Goal: Task Accomplishment & Management: Use online tool/utility

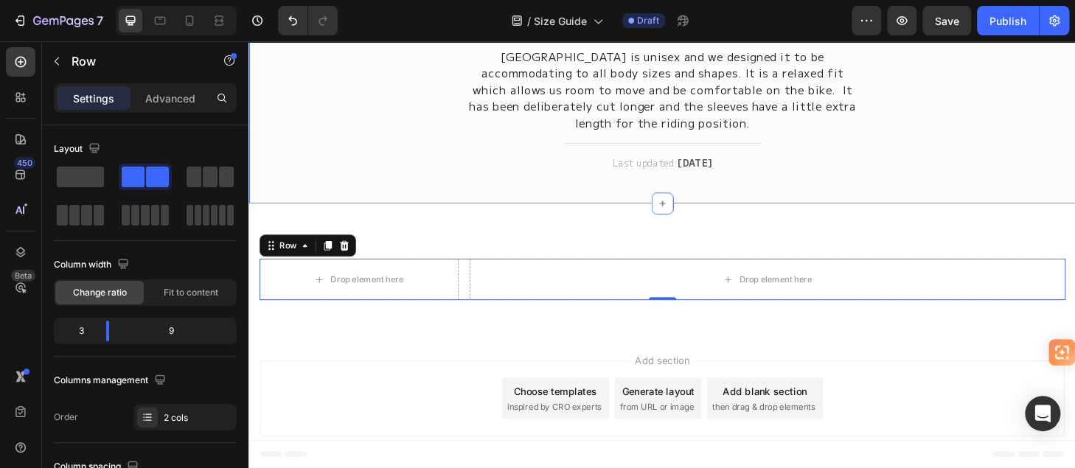
scroll to position [147, 0]
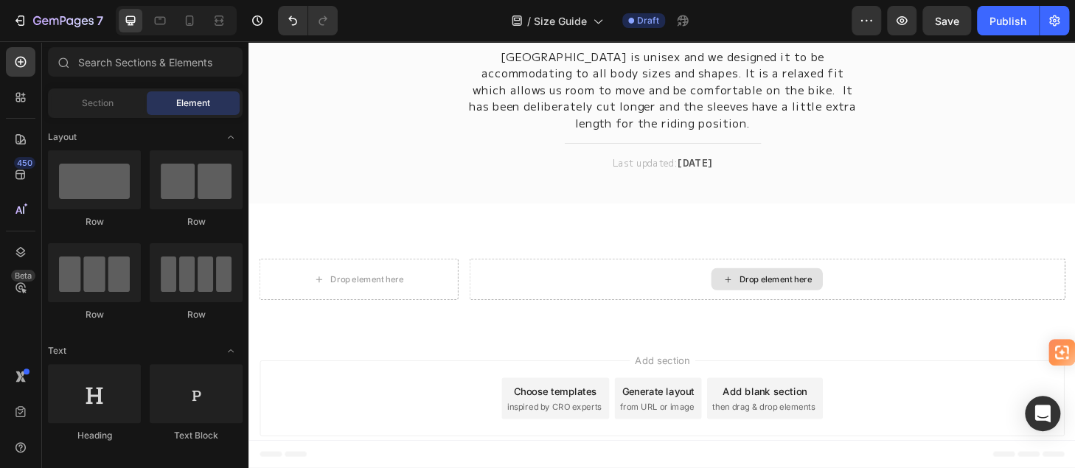
click at [767, 302] on div "Drop element here" at bounding box center [802, 296] width 119 height 24
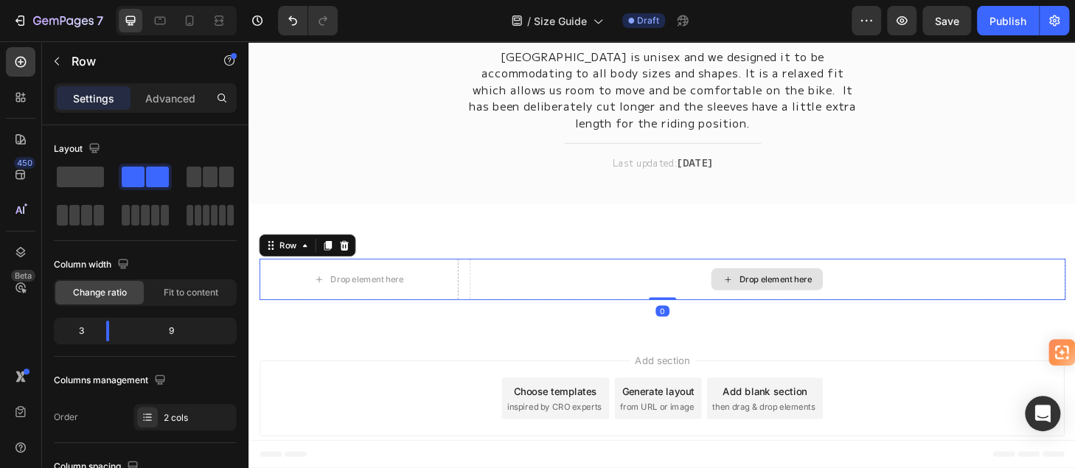
click at [692, 290] on div "Drop element here" at bounding box center [803, 295] width 638 height 44
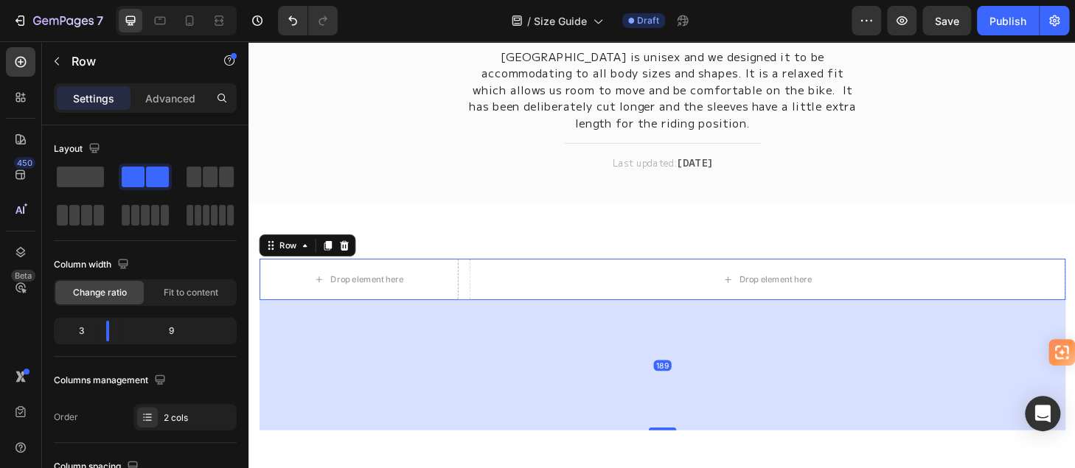
drag, startPoint x: 688, startPoint y: 313, endPoint x: 708, endPoint y: 452, distance: 140.7
click at [708, 318] on div "189" at bounding box center [690, 318] width 862 height 0
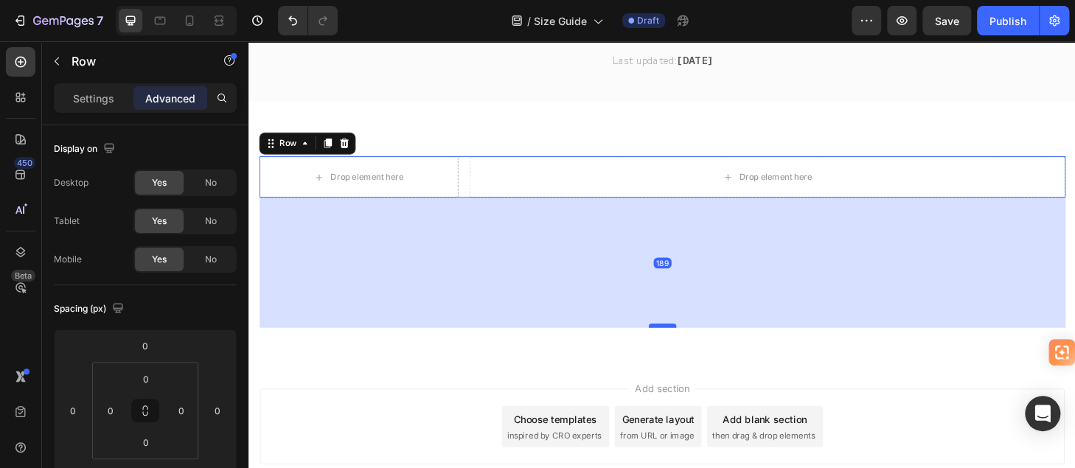
scroll to position [221, 0]
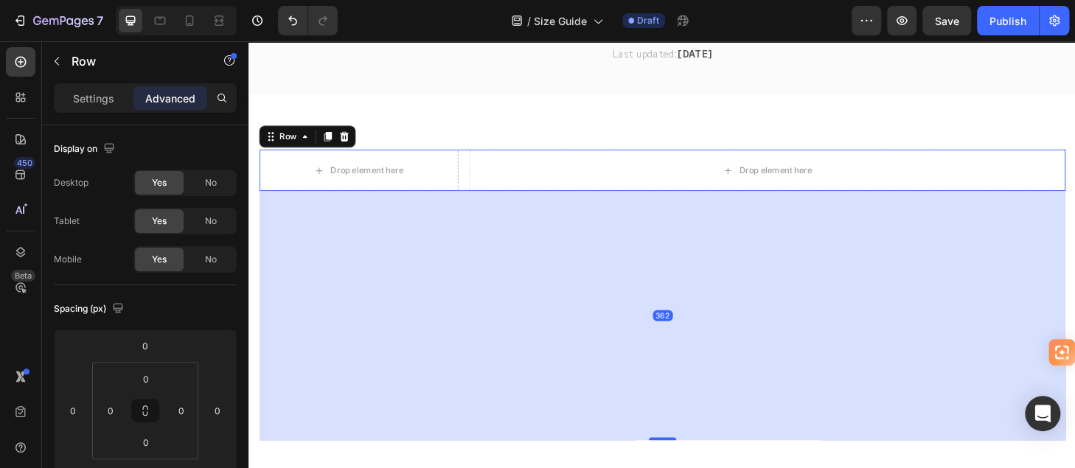
drag, startPoint x: 685, startPoint y: 338, endPoint x: 710, endPoint y: 450, distance: 114.8
click at [705, 201] on div "362" at bounding box center [690, 201] width 862 height 0
type input "362"
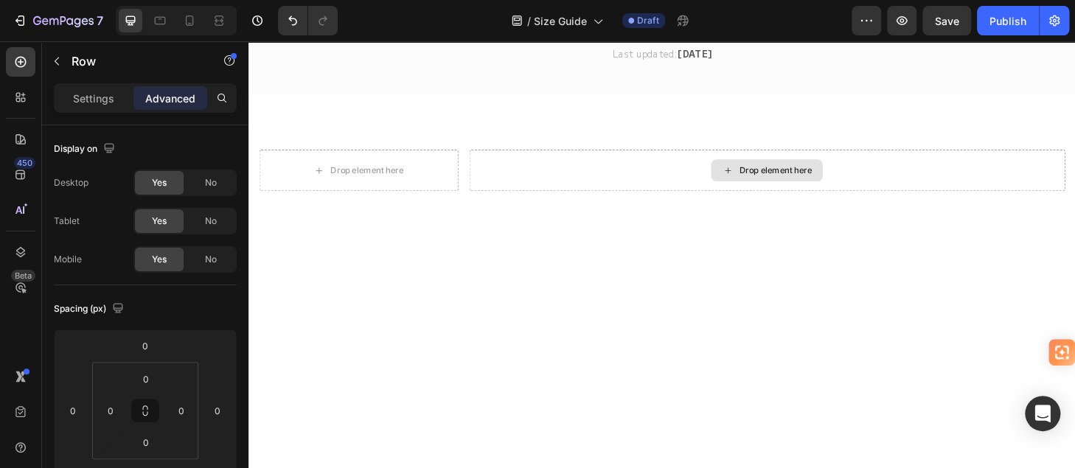
click at [744, 178] on div "Drop element here" at bounding box center [802, 179] width 119 height 24
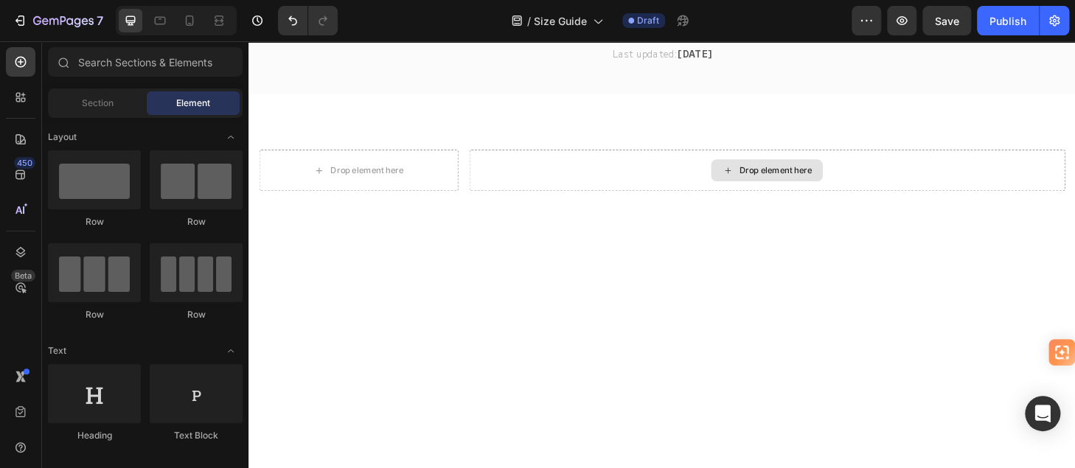
click at [744, 178] on div "Drop element here" at bounding box center [802, 179] width 119 height 24
click at [192, 101] on span "Element" at bounding box center [193, 103] width 34 height 13
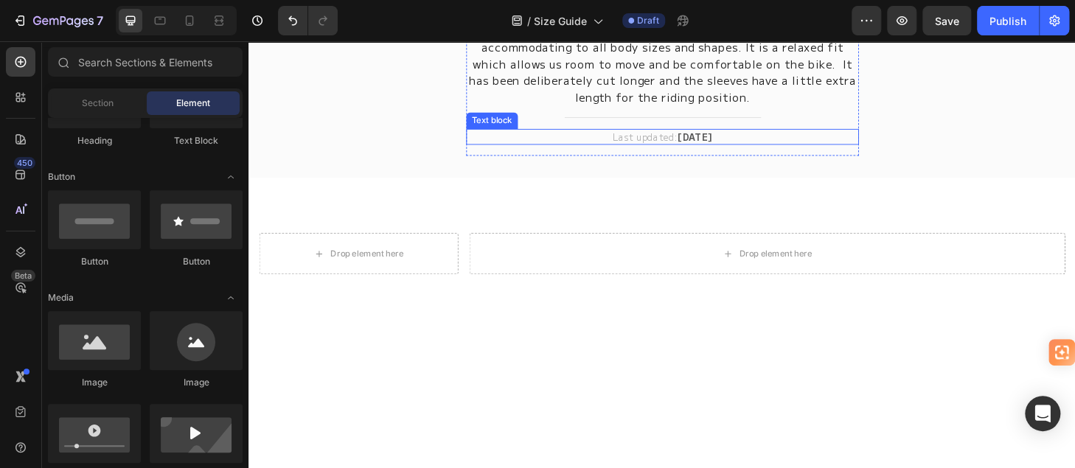
scroll to position [147, 0]
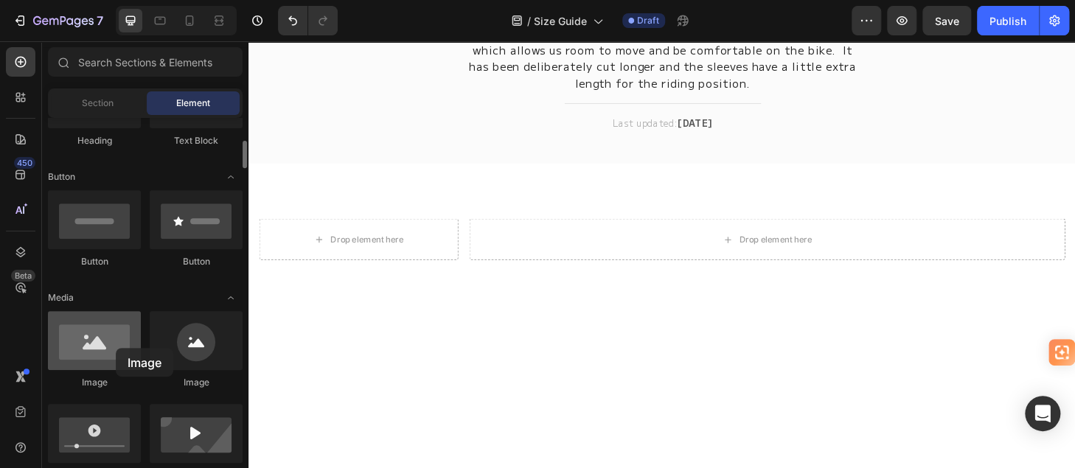
click at [116, 348] on div at bounding box center [94, 340] width 93 height 59
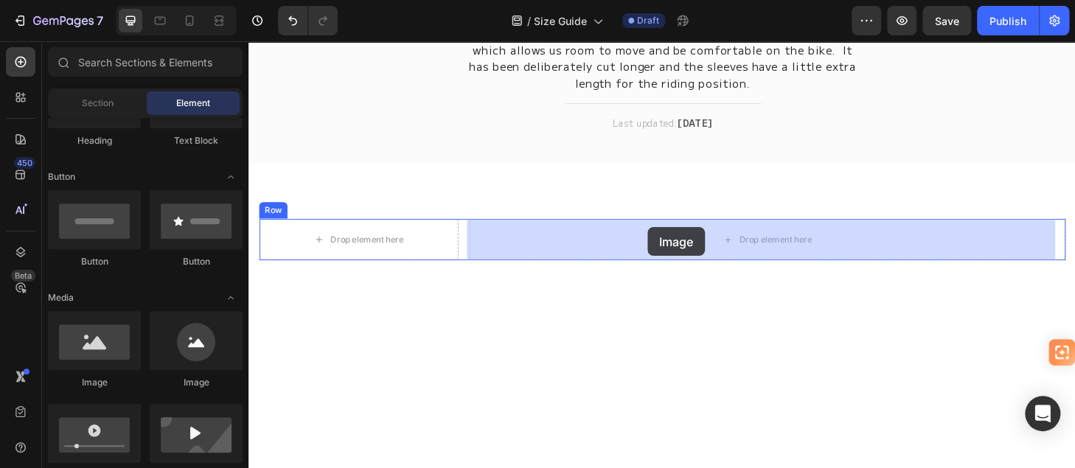
drag, startPoint x: 364, startPoint y: 389, endPoint x: 675, endPoint y: 240, distance: 344.9
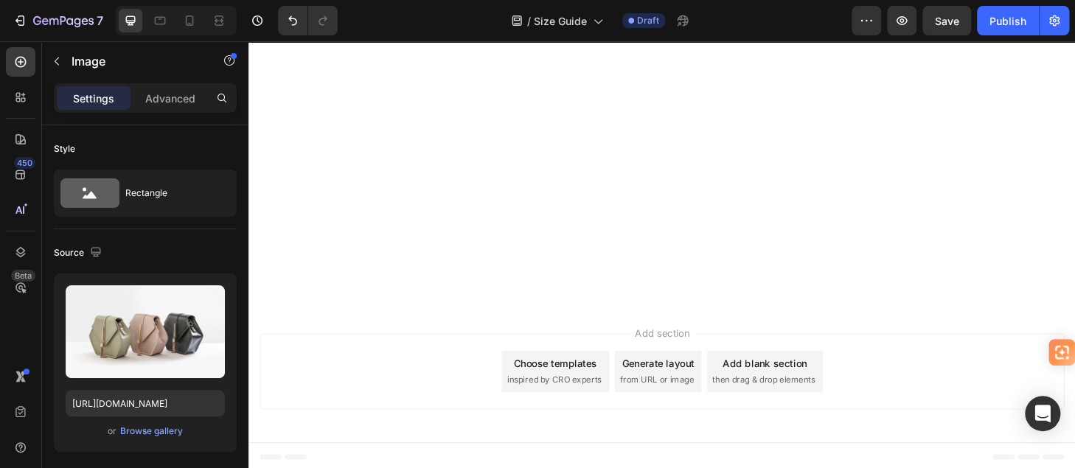
scroll to position [442, 0]
click at [146, 427] on div "Browse gallery" at bounding box center [151, 431] width 63 height 13
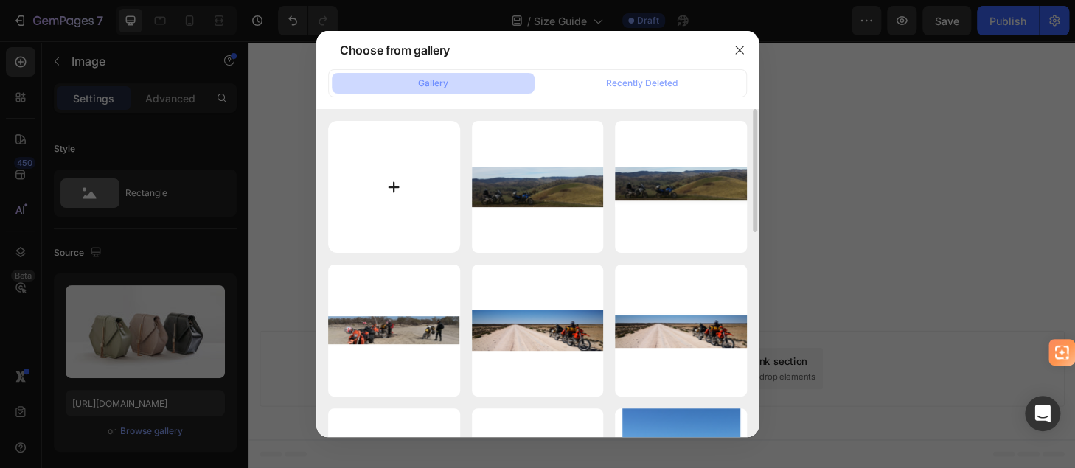
click at [388, 182] on input "file" at bounding box center [394, 187] width 132 height 132
type input "C:\fakepath\gempages 950 x 950 (1).png"
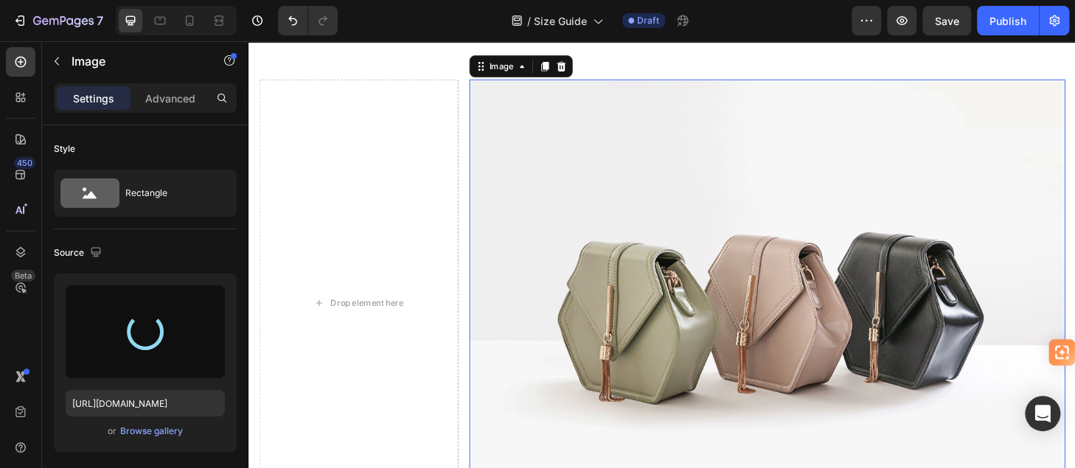
scroll to position [295, 0]
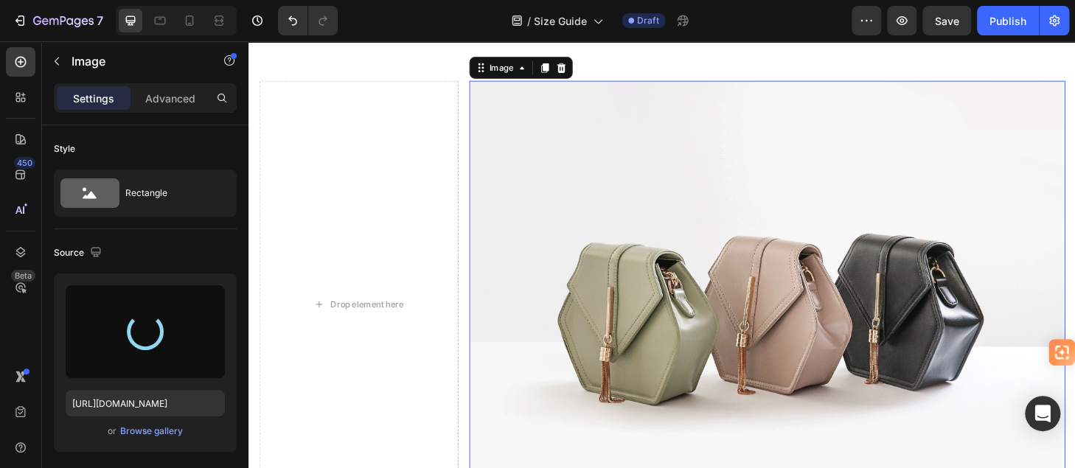
type input "[URL][DOMAIN_NAME]"
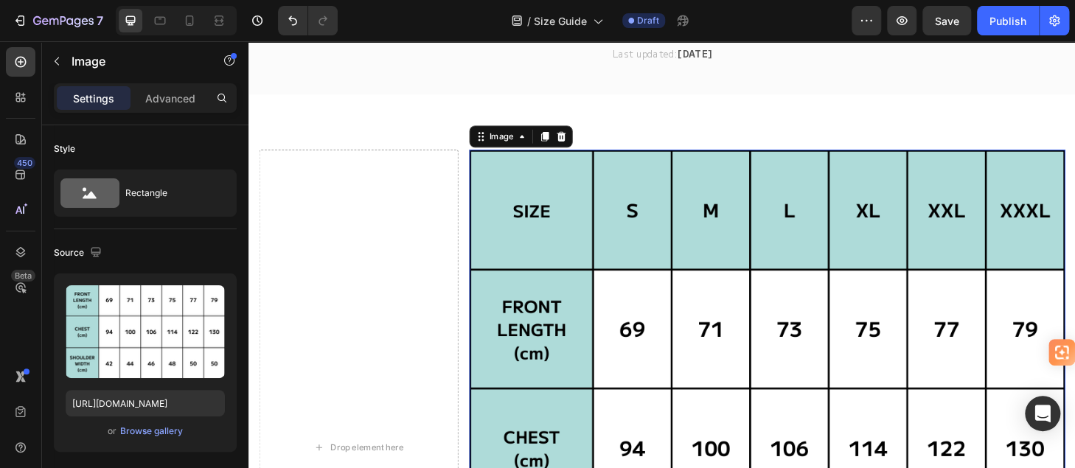
scroll to position [226, 0]
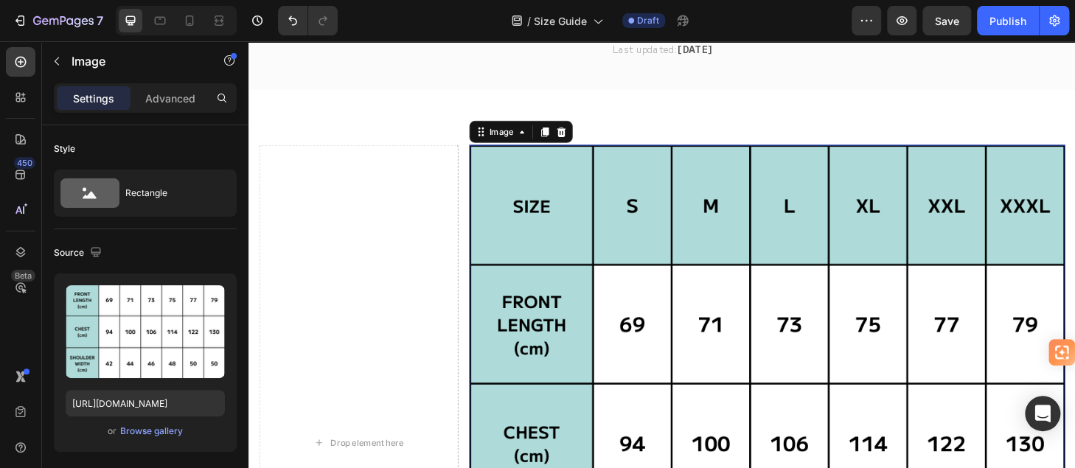
click at [539, 248] on img at bounding box center [803, 471] width 638 height 638
click at [688, 289] on img at bounding box center [803, 471] width 638 height 638
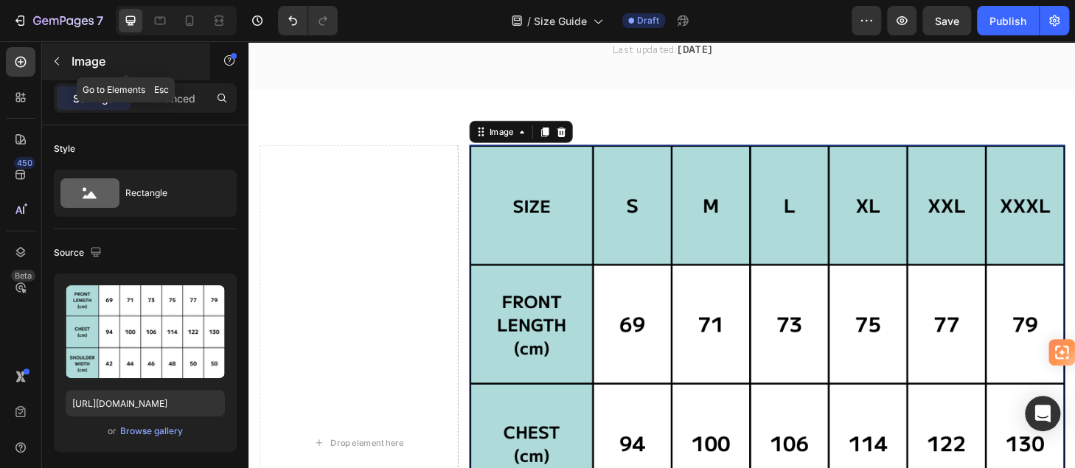
click at [57, 56] on icon "button" at bounding box center [57, 61] width 12 height 12
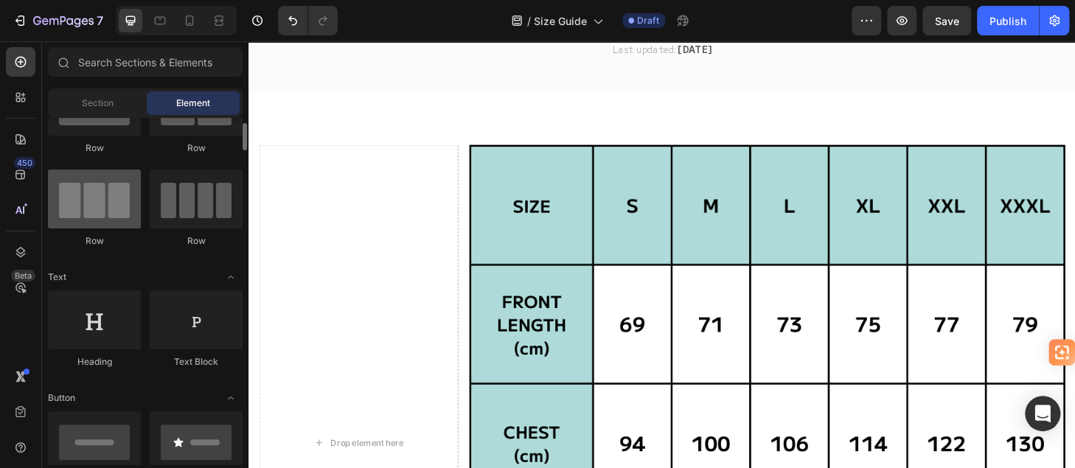
scroll to position [0, 0]
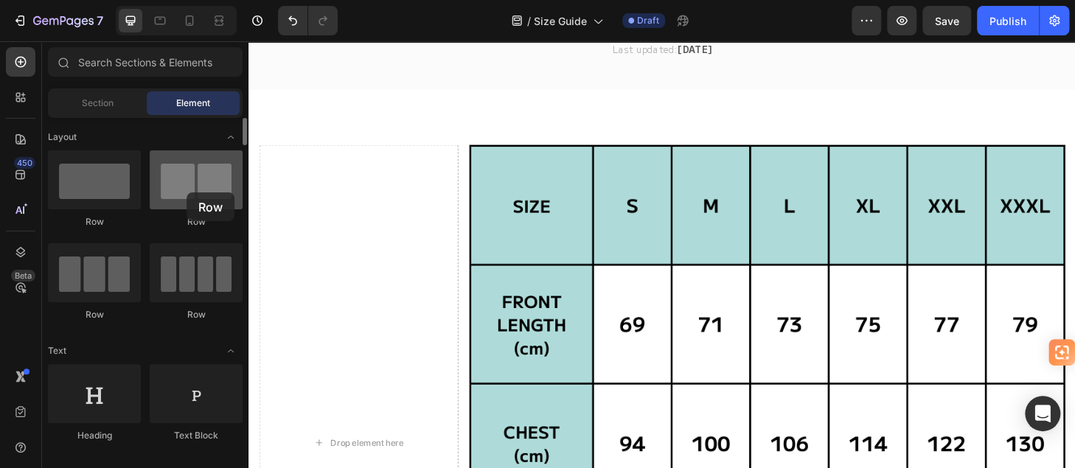
click at [186, 192] on div at bounding box center [196, 179] width 93 height 59
click at [98, 111] on div "Section" at bounding box center [97, 103] width 93 height 24
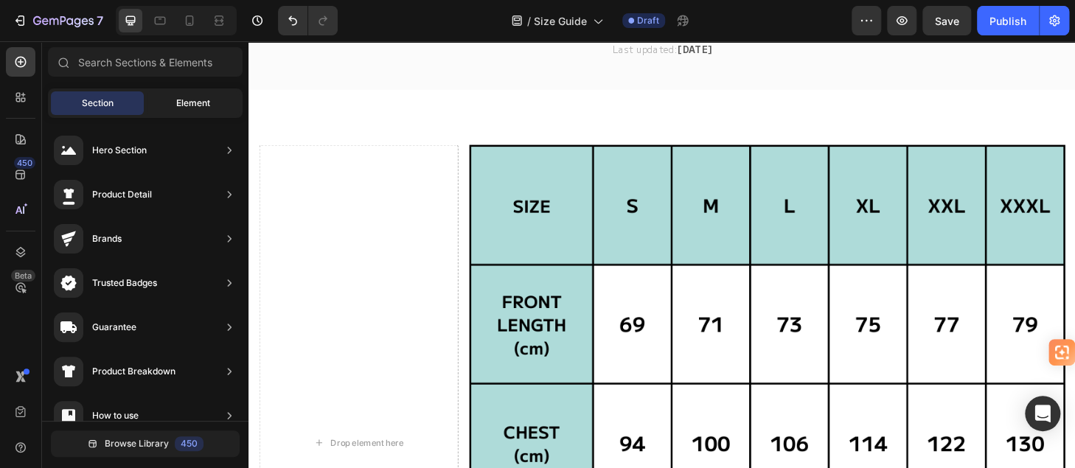
click at [180, 105] on span "Element" at bounding box center [193, 103] width 34 height 13
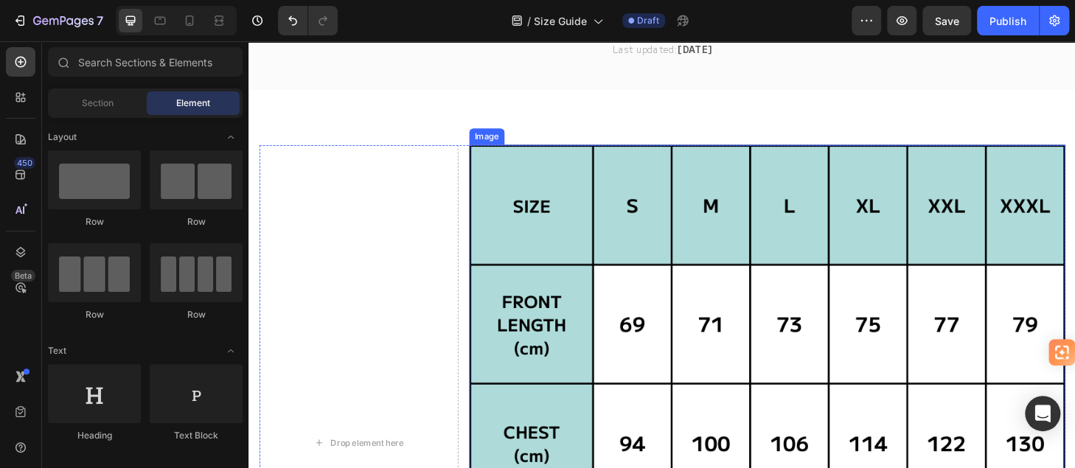
click at [691, 315] on img at bounding box center [803, 471] width 638 height 638
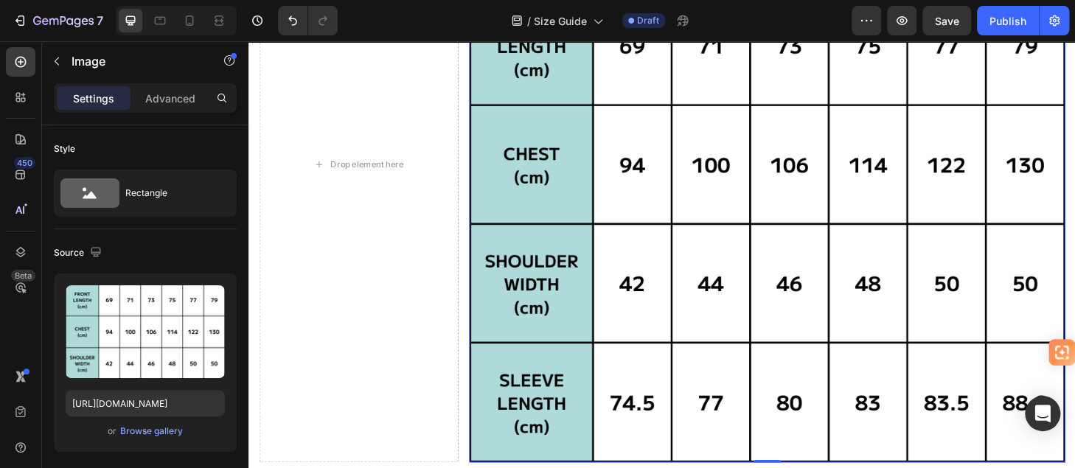
scroll to position [442, 0]
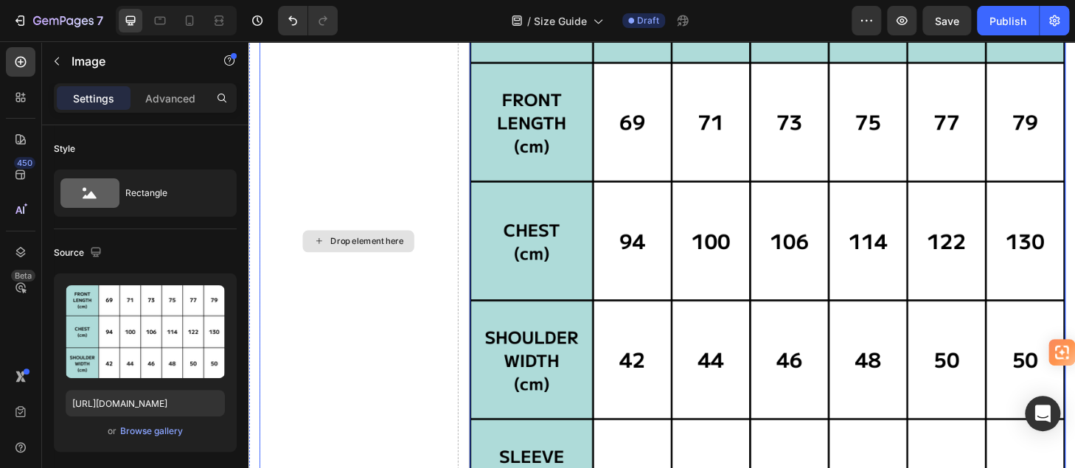
click at [367, 264] on div "Drop element here" at bounding box center [365, 255] width 213 height 638
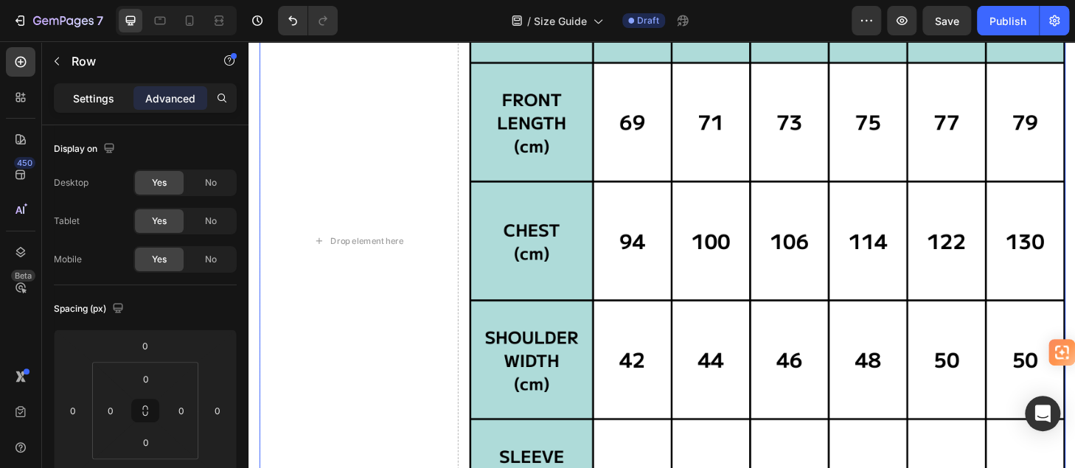
click at [85, 101] on p "Settings" at bounding box center [93, 98] width 41 height 15
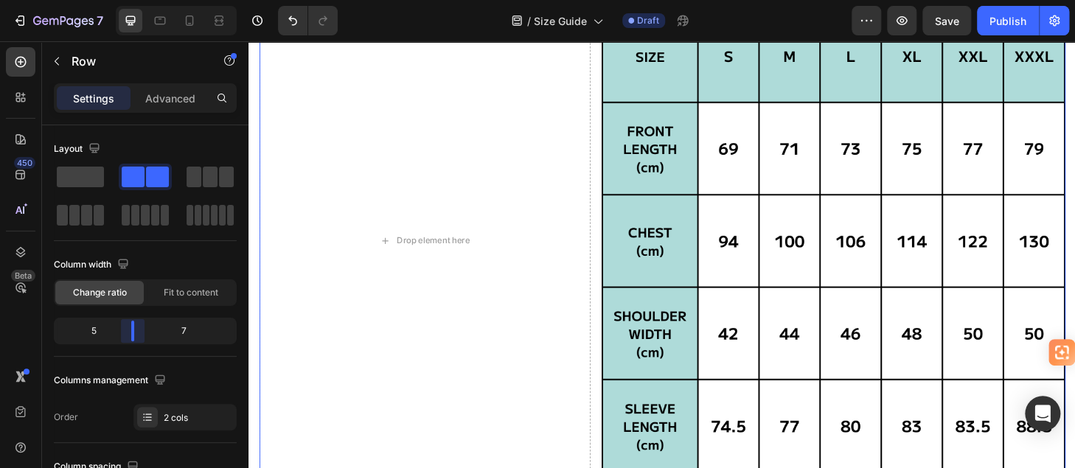
scroll to position [337, 0]
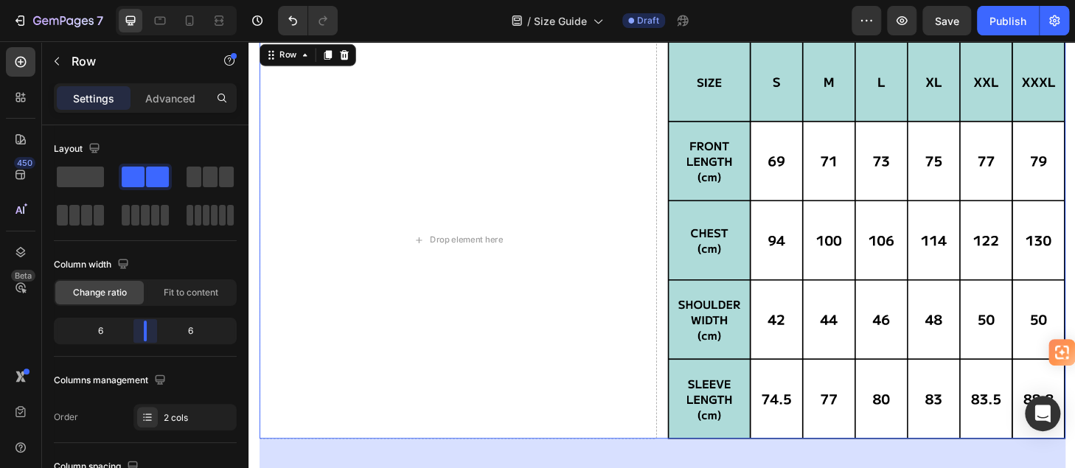
drag, startPoint x: 109, startPoint y: 333, endPoint x: 141, endPoint y: 332, distance: 31.7
click at [141, 0] on body "7 Version history / Size Guide Draft Preview Save Publish 450 Beta Sections(18)…" at bounding box center [537, 0] width 1075 height 0
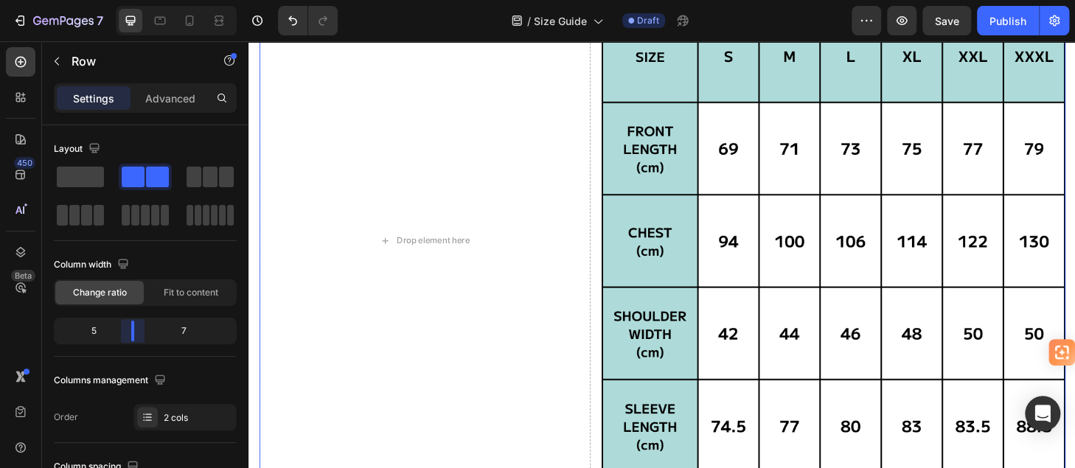
drag, startPoint x: 148, startPoint y: 333, endPoint x: 139, endPoint y: 332, distance: 9.6
click at [139, 0] on body "7 Version history / Size Guide Draft Preview Save Publish 450 Beta Sections(18)…" at bounding box center [537, 0] width 1075 height 0
click at [502, 298] on div "Drop element here" at bounding box center [436, 255] width 355 height 496
